Goal: Entertainment & Leisure: Consume media (video, audio)

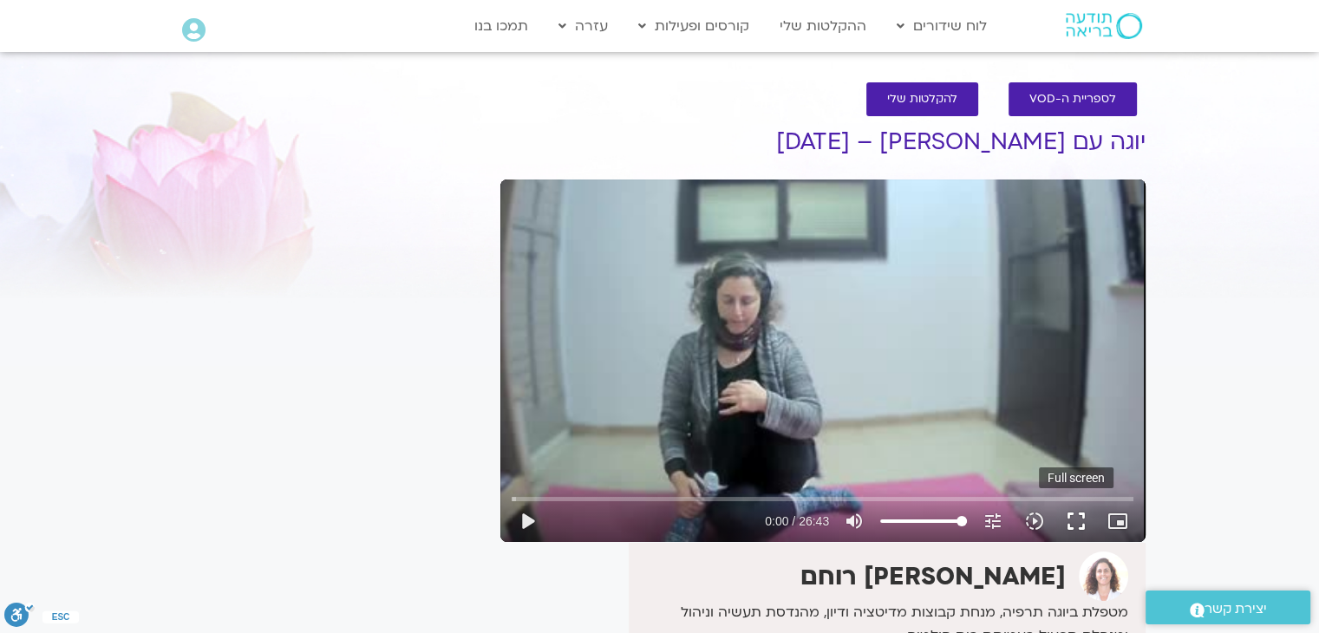
click at [1075, 514] on button "fullscreen" at bounding box center [1076, 521] width 42 height 42
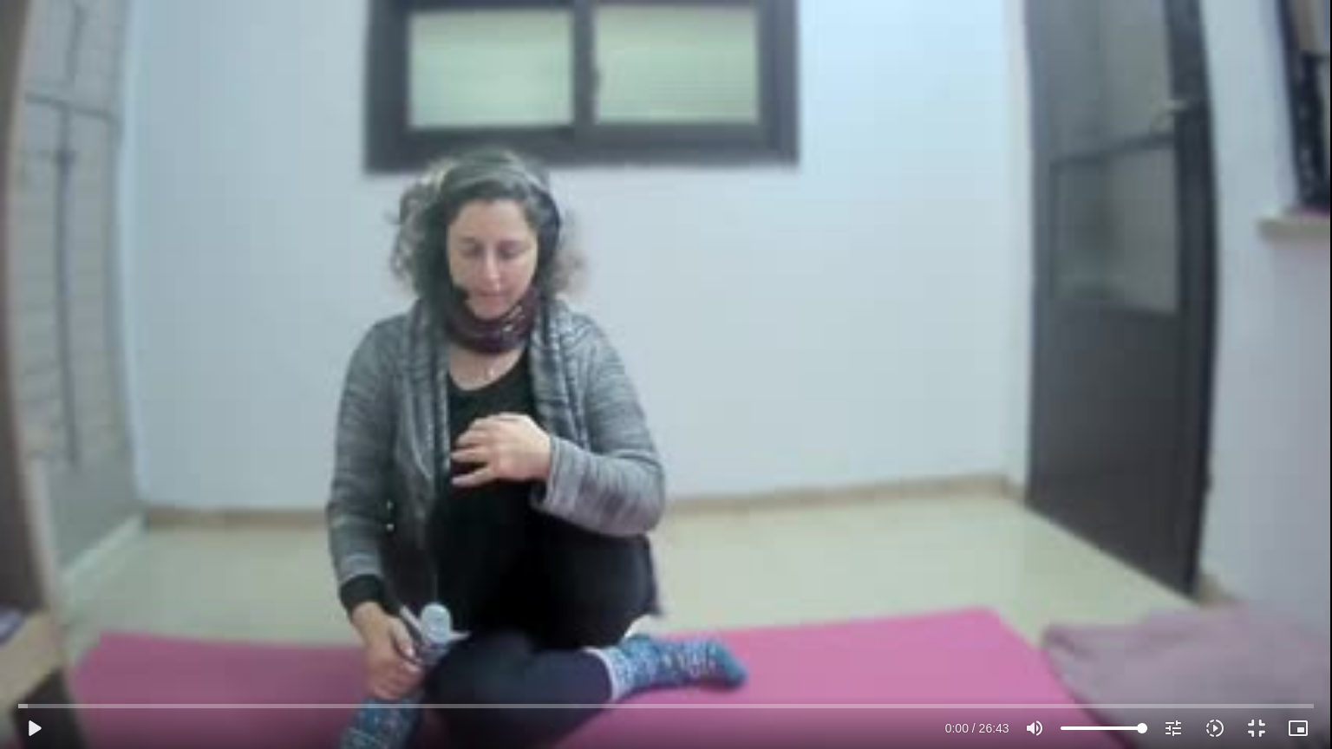
click at [669, 171] on div "Skip Ad play_arrow 0:00 / 26:43 volume_up Mute tune Resolution Auto 240p slow_m…" at bounding box center [666, 374] width 1332 height 749
click at [40, 632] on button "pause" at bounding box center [34, 729] width 42 height 42
click at [422, 83] on div "Skip Ad 0:07 play_arrow 0:03 / 26:43 volume_up Mute tune Resolution Auto 240p s…" at bounding box center [666, 374] width 1332 height 749
drag, startPoint x: 411, startPoint y: 128, endPoint x: 272, endPoint y: 537, distance: 431.3
click at [297, 474] on div "Skip Ad 0:07 pause 0:04 / 26:43 volume_up Mute tune Resolution Auto 240p slow_m…" at bounding box center [666, 374] width 1332 height 749
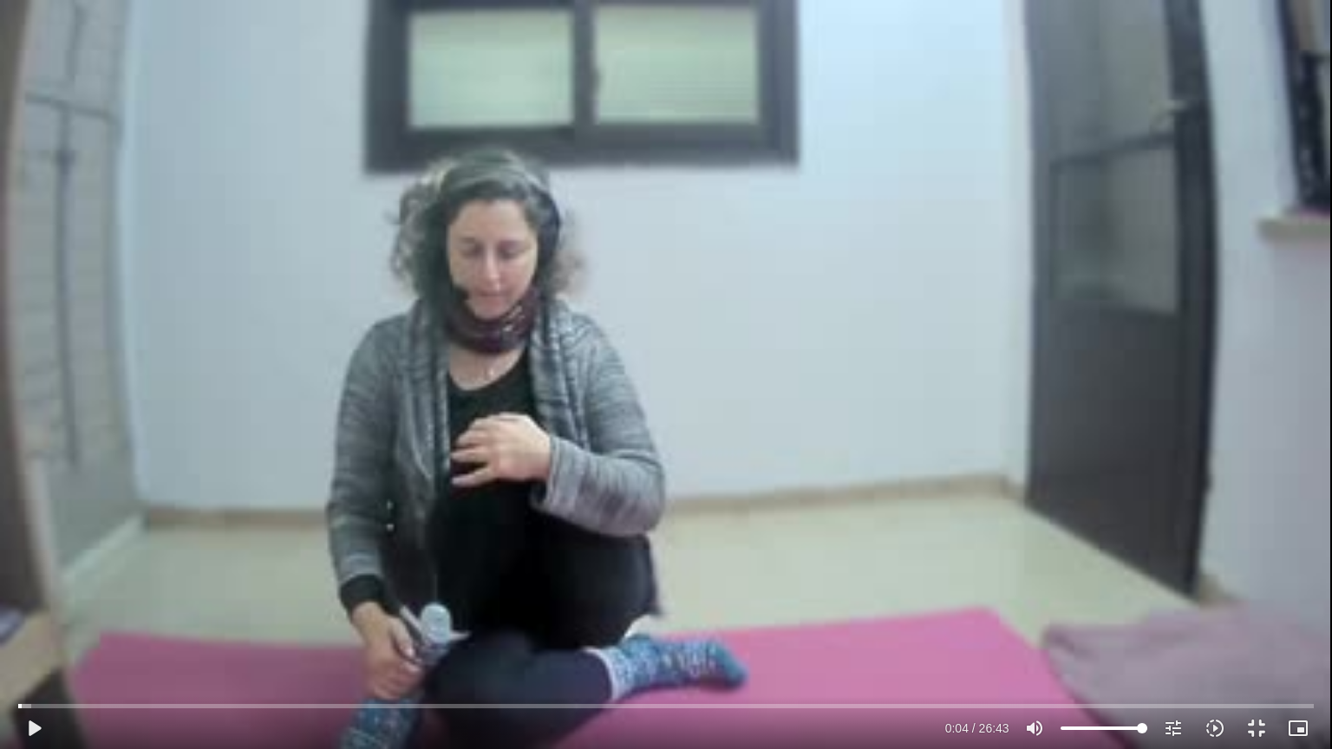
click at [446, 159] on div "Skip Ad 0:07 play_arrow 0:04 / 26:43 volume_up Mute tune Resolution Auto 240p s…" at bounding box center [666, 374] width 1332 height 749
drag, startPoint x: 24, startPoint y: 707, endPoint x: 7, endPoint y: 690, distance: 23.9
click at [18, 632] on input "Seek" at bounding box center [665, 706] width 1295 height 10
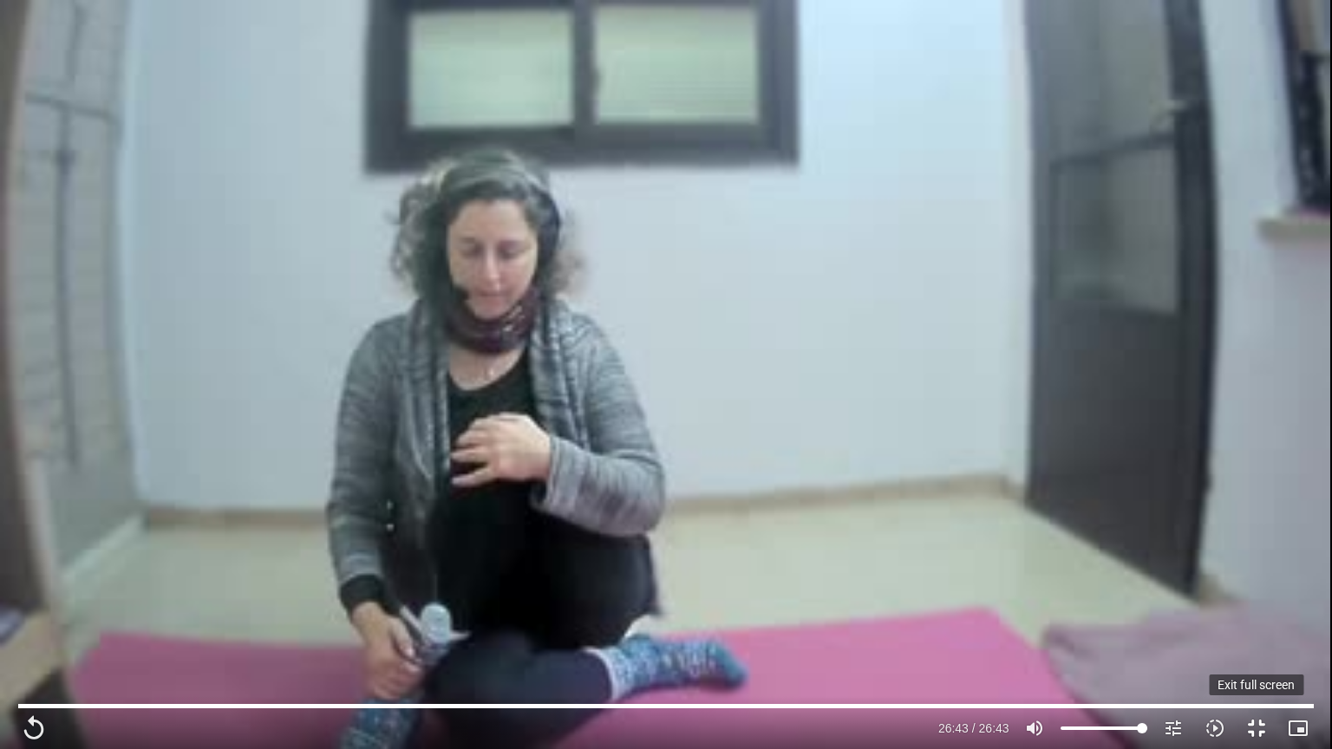
click at [1256, 632] on button "fullscreen_exit" at bounding box center [1257, 729] width 42 height 42
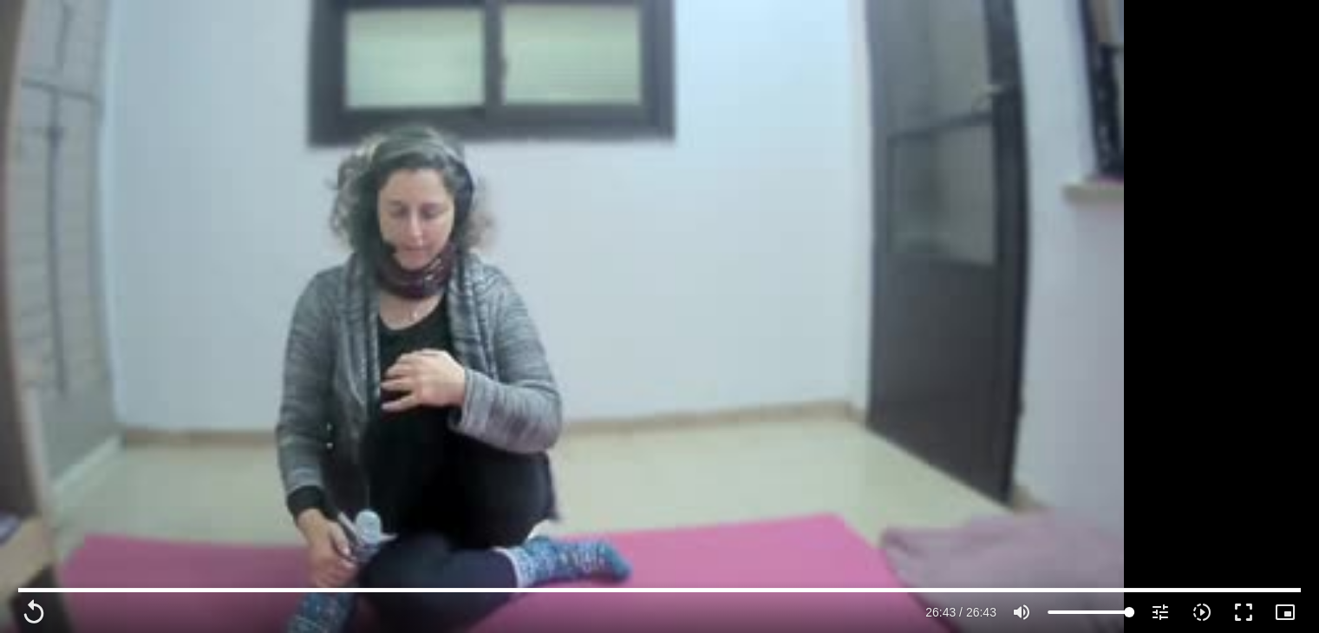
type input "1603"
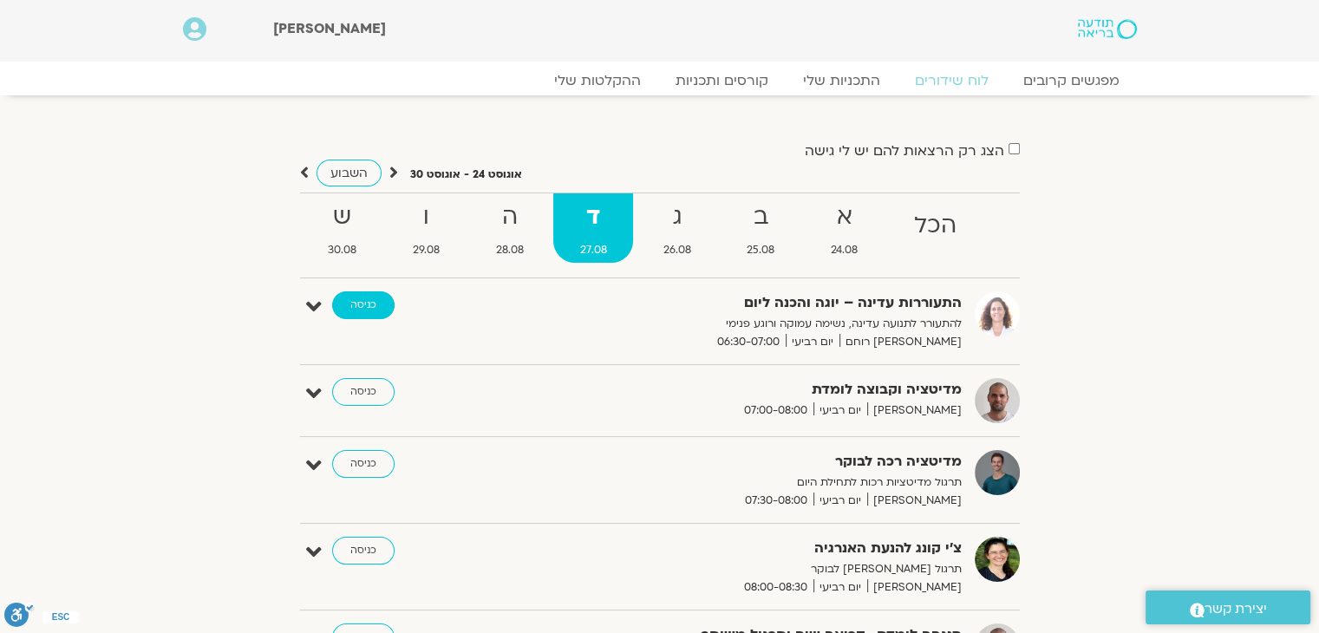
click at [364, 304] on link "כניסה" at bounding box center [363, 305] width 62 height 28
click at [349, 389] on link "כניסה" at bounding box center [363, 392] width 62 height 28
click at [357, 382] on link "כניסה" at bounding box center [363, 392] width 62 height 28
